Goal: Navigation & Orientation: Find specific page/section

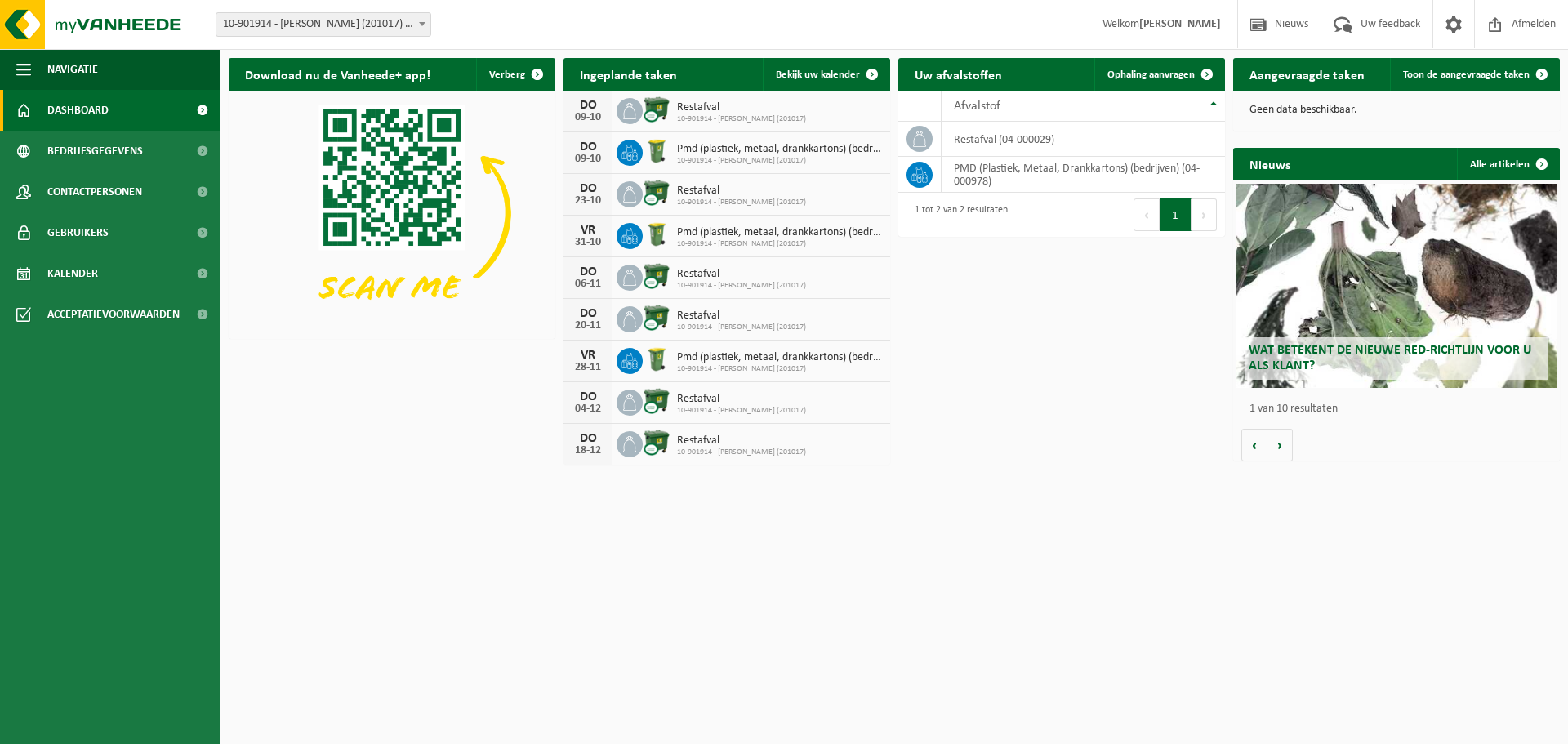
drag, startPoint x: 772, startPoint y: 240, endPoint x: 1076, endPoint y: 471, distance: 381.8
click at [1076, 471] on div "Download nu de Vanheede+ app! Verberg Ingeplande taken Bekijk uw kalender [DATE…" at bounding box center [894, 261] width 1339 height 423
drag, startPoint x: 1212, startPoint y: 422, endPoint x: 1206, endPoint y: 433, distance: 12.5
click at [1212, 461] on div "Download nu de Vanheede+ app! Verberg Ingeplande taken Bekijk uw kalender [DATE…" at bounding box center [894, 261] width 1339 height 423
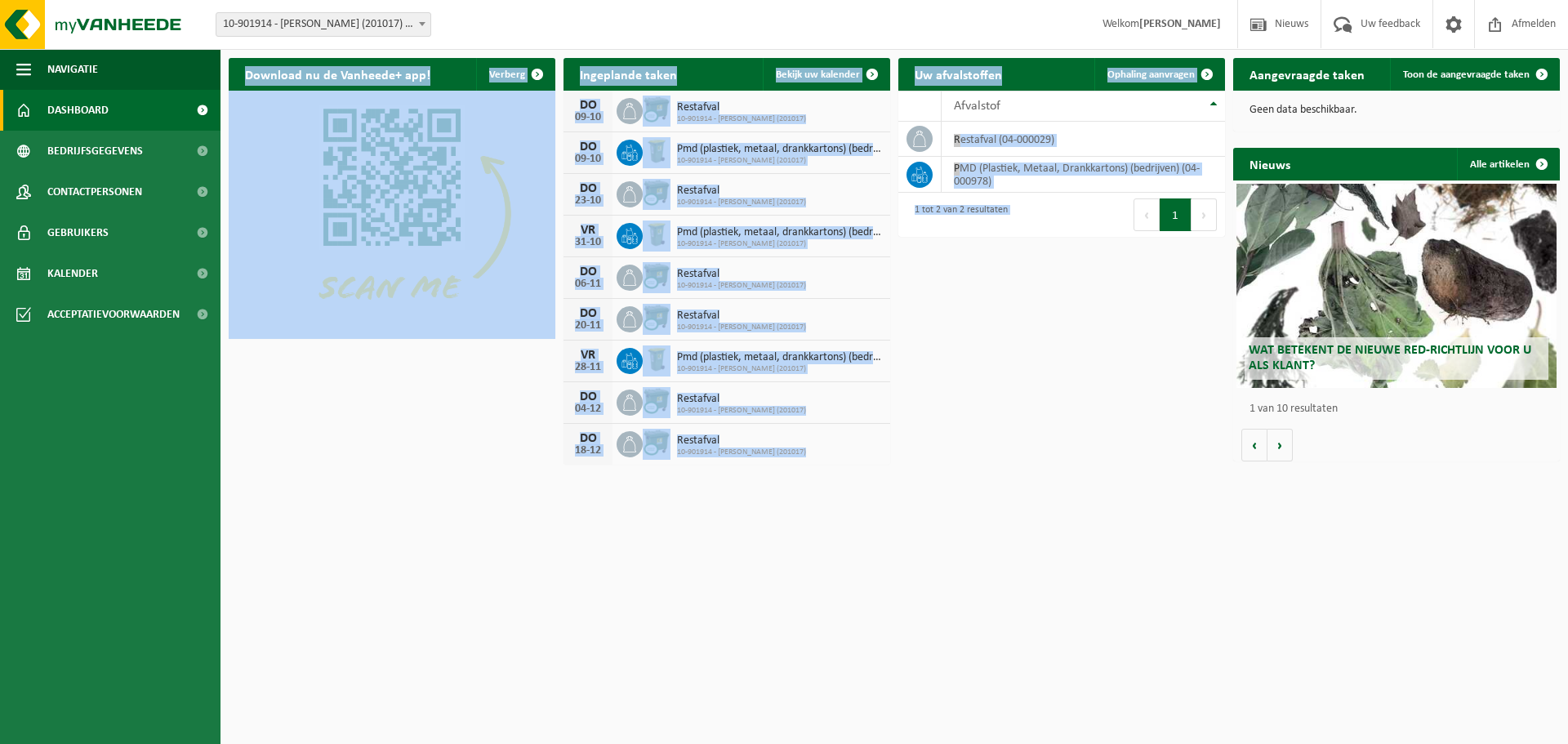
drag, startPoint x: 1221, startPoint y: 223, endPoint x: 1220, endPoint y: 252, distance: 29.0
click at [1220, 252] on div "Download nu de Vanheede+ app! Verberg Ingeplande taken Bekijk uw kalender [DATE…" at bounding box center [894, 261] width 1339 height 423
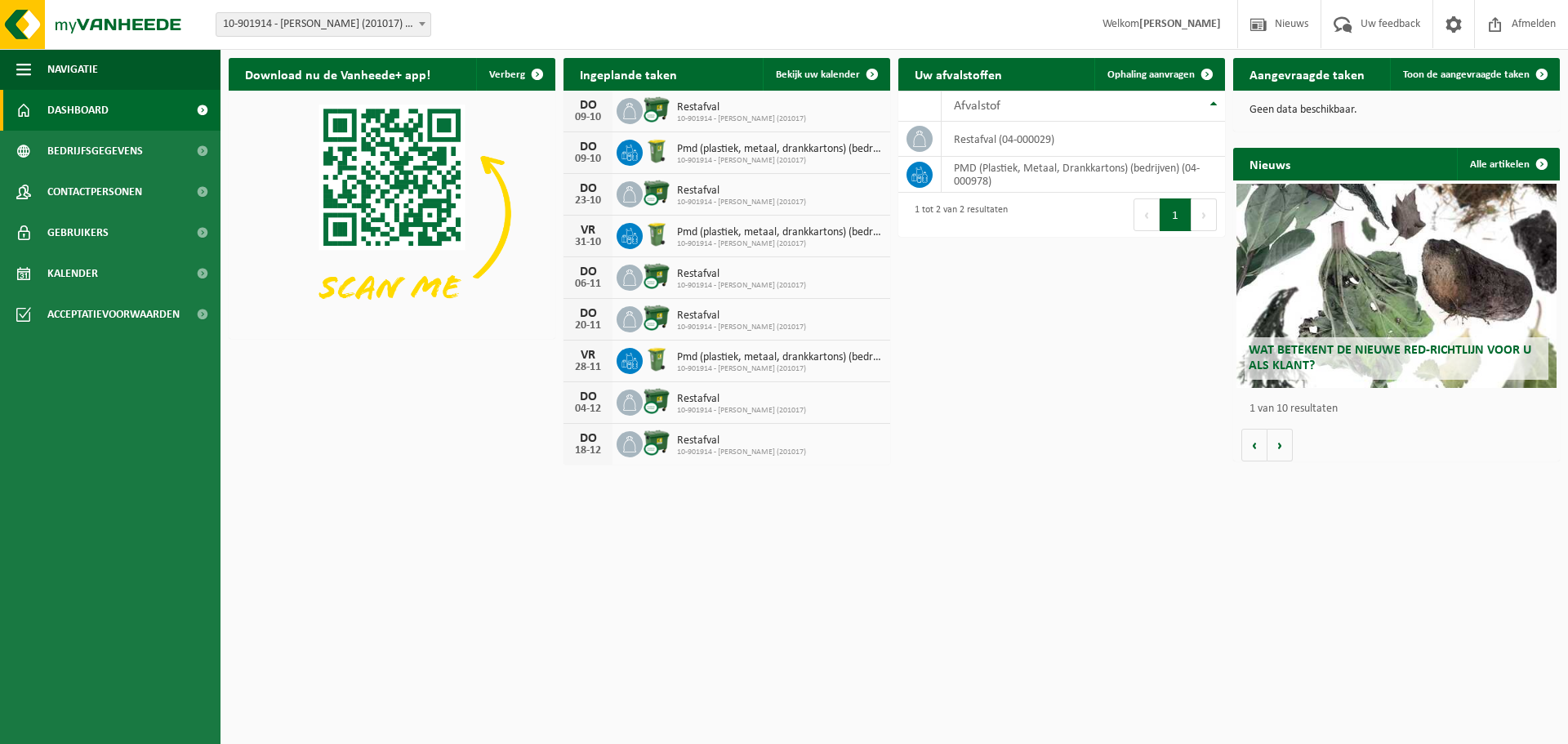
click at [1040, 462] on div "Download nu de Vanheede+ app! Verberg Ingeplande taken Bekijk uw kalender [DATE…" at bounding box center [894, 261] width 1339 height 423
